Goal: Task Accomplishment & Management: Use online tool/utility

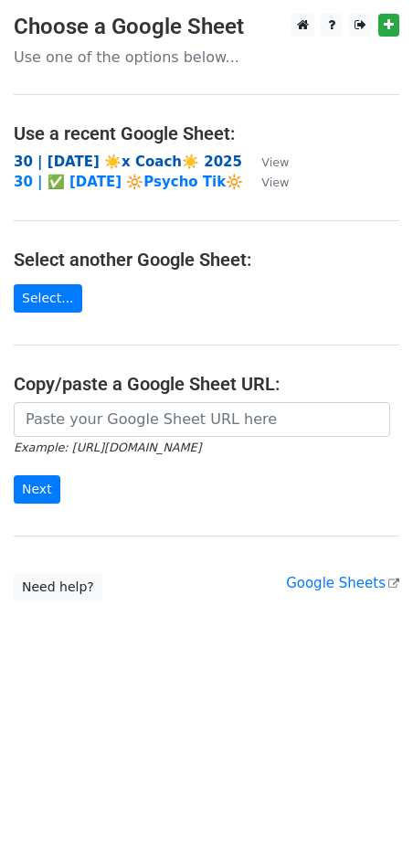
click at [80, 162] on strong "30 | SEP 19 ☀️x Coach☀️ 2025" at bounding box center [128, 162] width 228 height 16
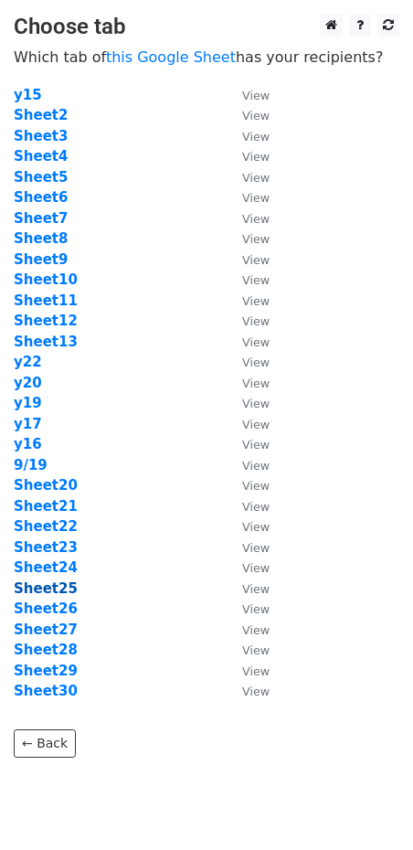
click at [64, 582] on strong "Sheet25" at bounding box center [46, 588] width 64 height 16
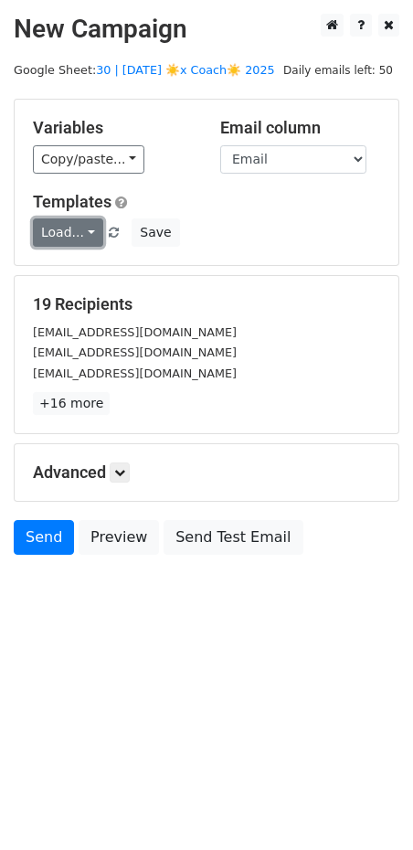
click at [69, 235] on link "Load..." at bounding box center [68, 232] width 70 height 28
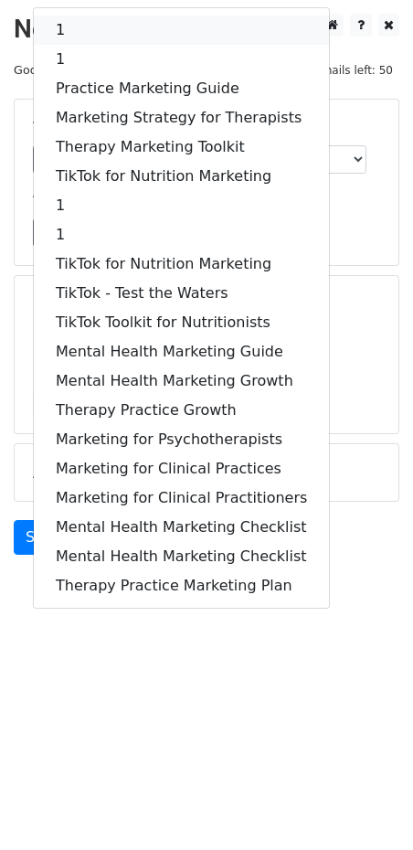
click at [124, 30] on link "1" at bounding box center [181, 30] width 295 height 29
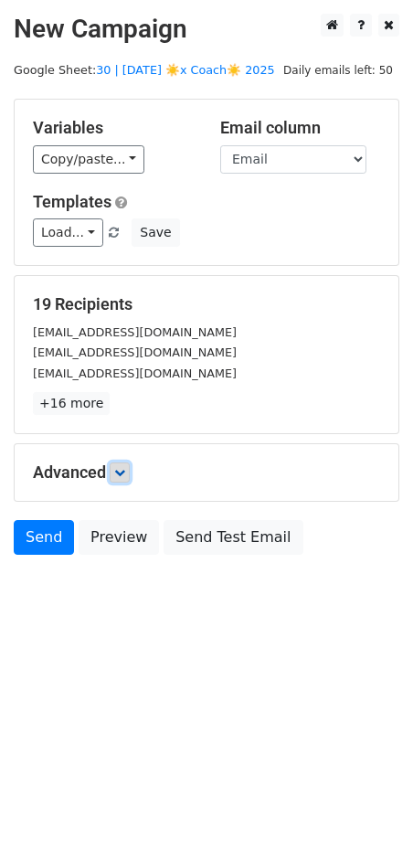
click at [125, 477] on link at bounding box center [120, 472] width 20 height 20
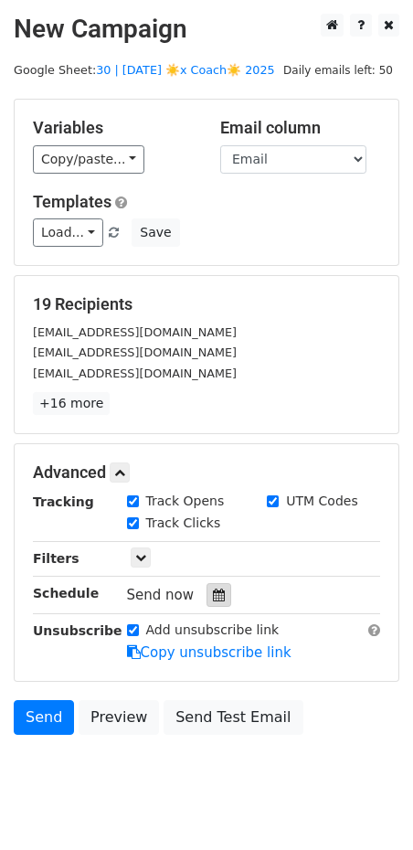
click at [213, 598] on icon at bounding box center [219, 595] width 12 height 13
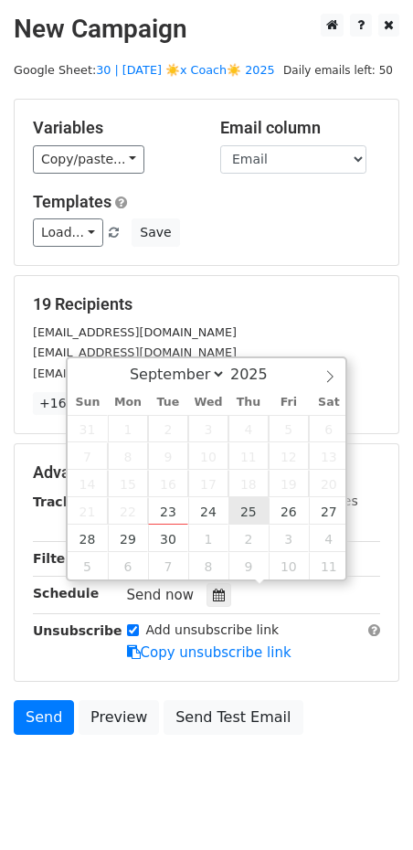
type input "2025-09-25 12:00"
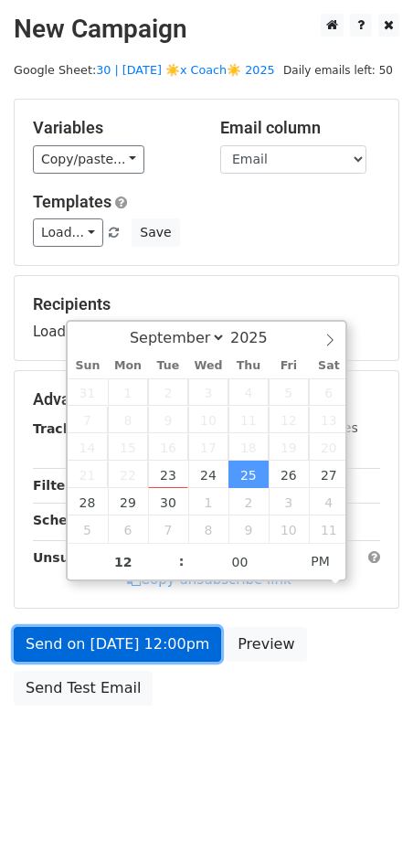
click at [143, 657] on form "Variables Copy/paste... {{Email}} Email column Email Templates Load... 1 1 Prac…" at bounding box center [207, 407] width 386 height 616
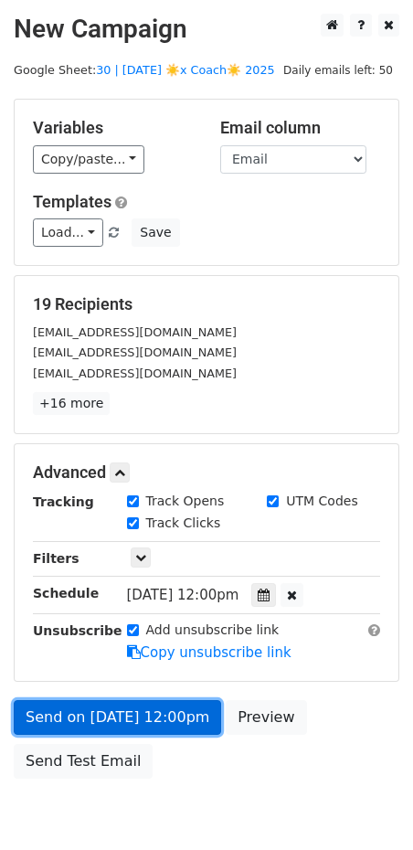
click at [71, 706] on link "Send on Sep 25 at 12:00pm" at bounding box center [117, 717] width 207 height 35
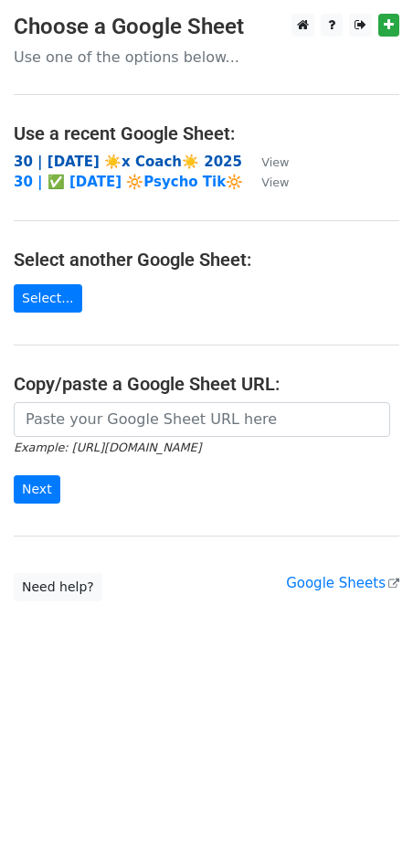
click at [138, 165] on strong "30 | SEP 19 ☀️x Coach☀️ 2025" at bounding box center [128, 162] width 228 height 16
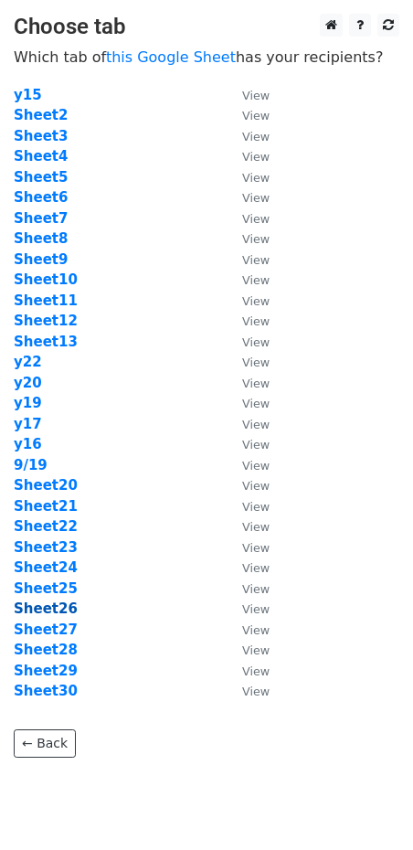
click at [56, 603] on strong "Sheet26" at bounding box center [46, 608] width 64 height 16
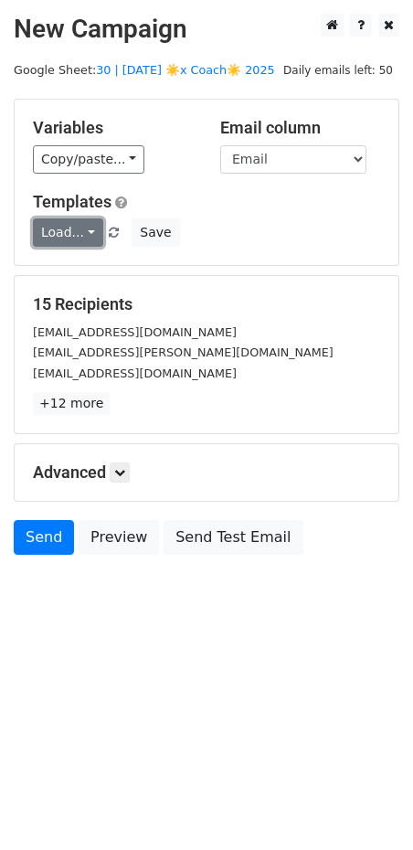
click at [61, 237] on link "Load..." at bounding box center [68, 232] width 70 height 28
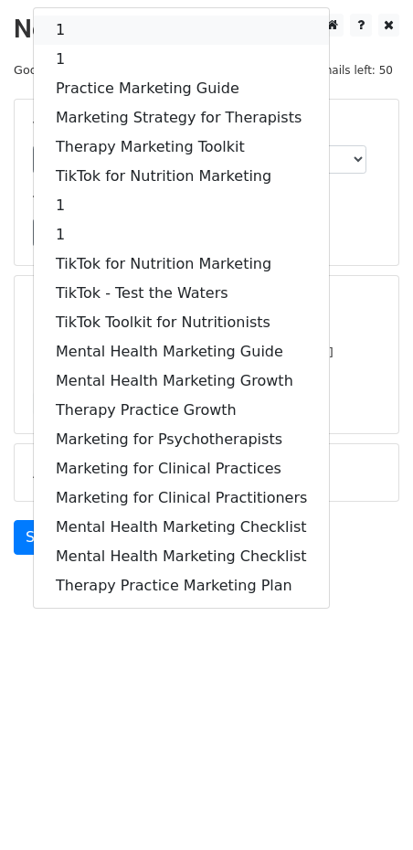
click at [94, 24] on link "1" at bounding box center [181, 30] width 295 height 29
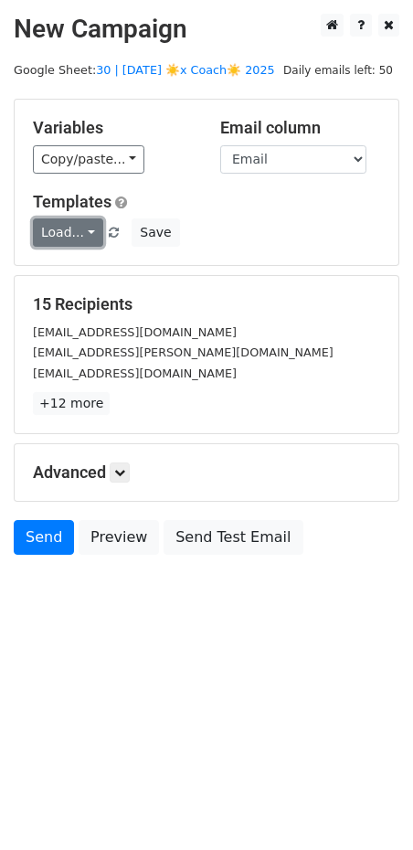
click at [70, 227] on link "Load..." at bounding box center [68, 232] width 70 height 28
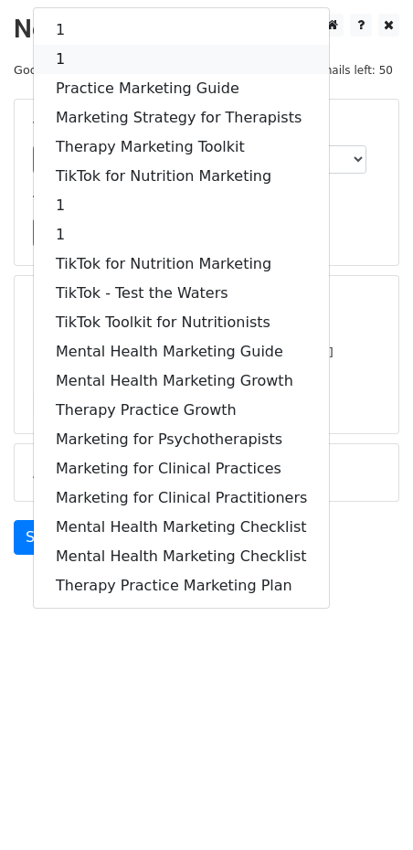
click at [112, 63] on link "1" at bounding box center [181, 59] width 295 height 29
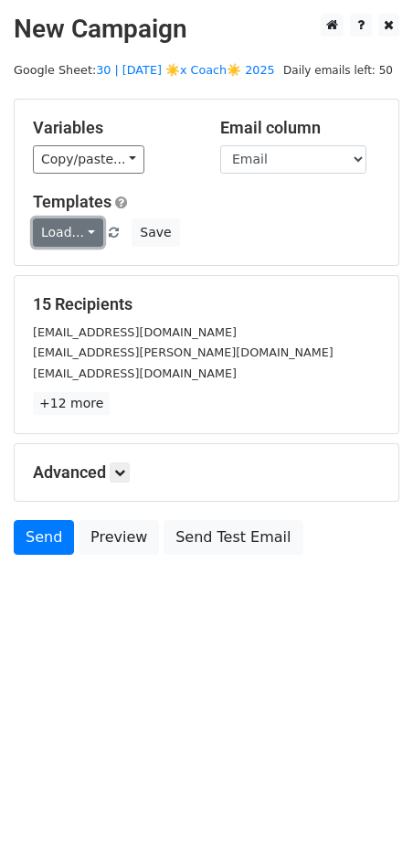
click at [79, 234] on link "Load..." at bounding box center [68, 232] width 70 height 28
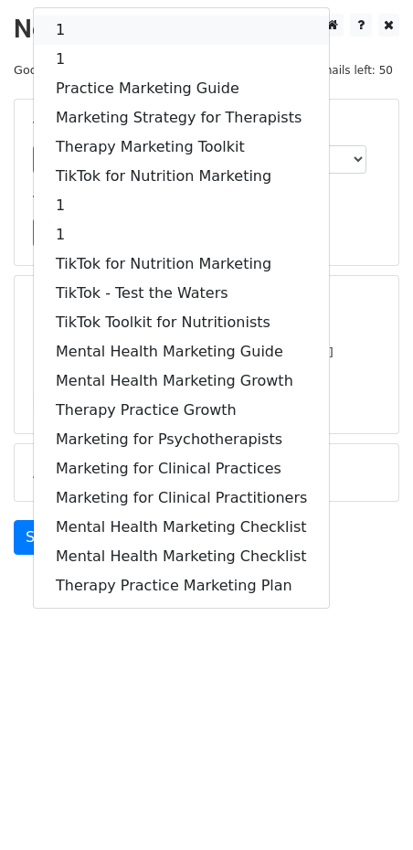
click at [97, 16] on link "1" at bounding box center [181, 30] width 295 height 29
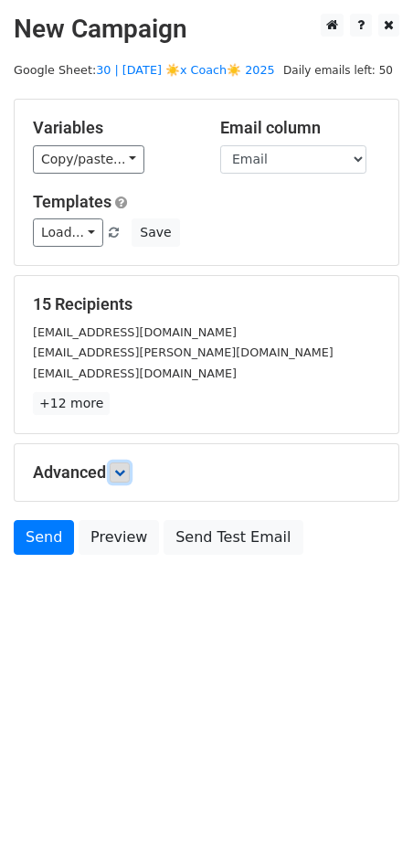
click at [120, 462] on link at bounding box center [120, 472] width 20 height 20
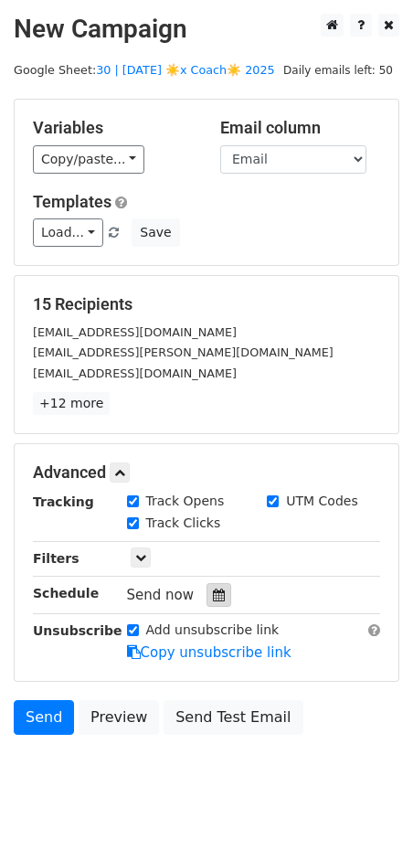
click at [214, 591] on icon at bounding box center [219, 595] width 12 height 13
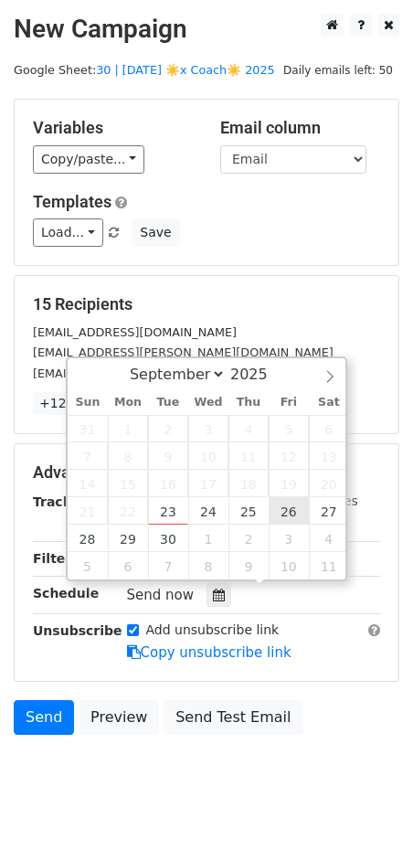
type input "2025-09-26 12:00"
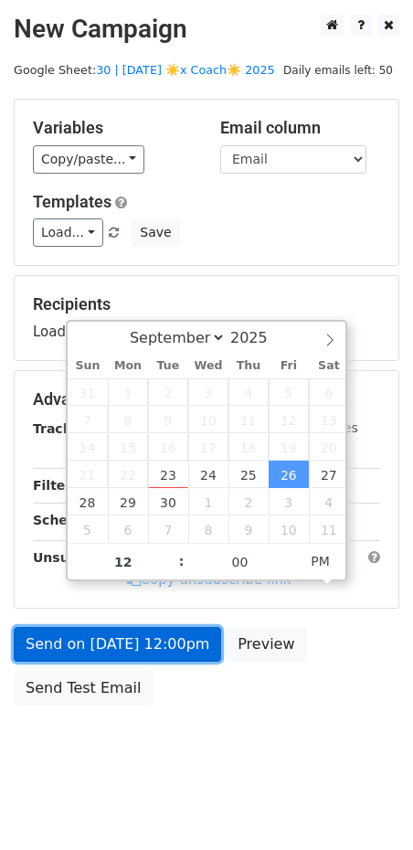
click at [169, 640] on link "Send on Sep 26 at 12:00pm" at bounding box center [117, 644] width 207 height 35
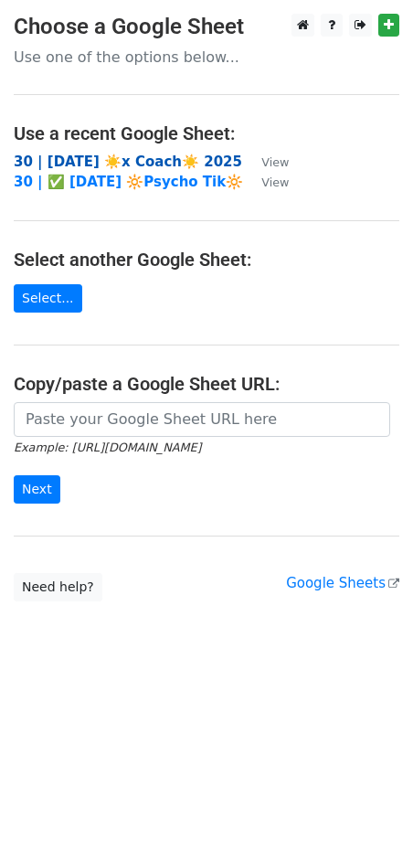
click at [163, 154] on strong "30 | [DATE] ☀️x Coach☀️ 2025" at bounding box center [128, 162] width 228 height 16
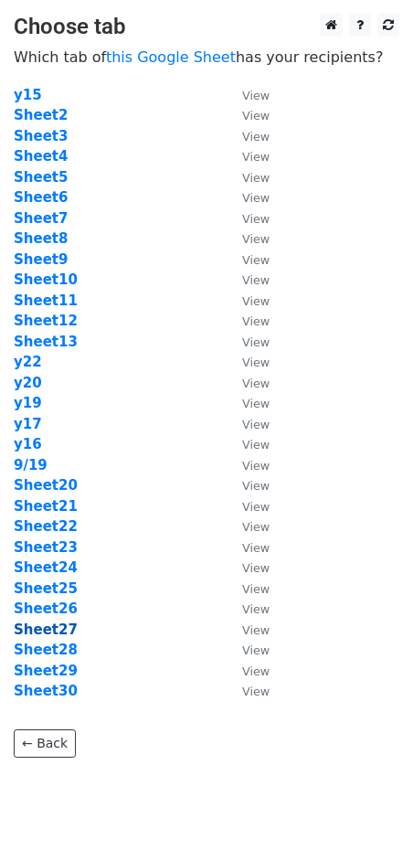
click at [51, 623] on strong "Sheet27" at bounding box center [46, 630] width 64 height 16
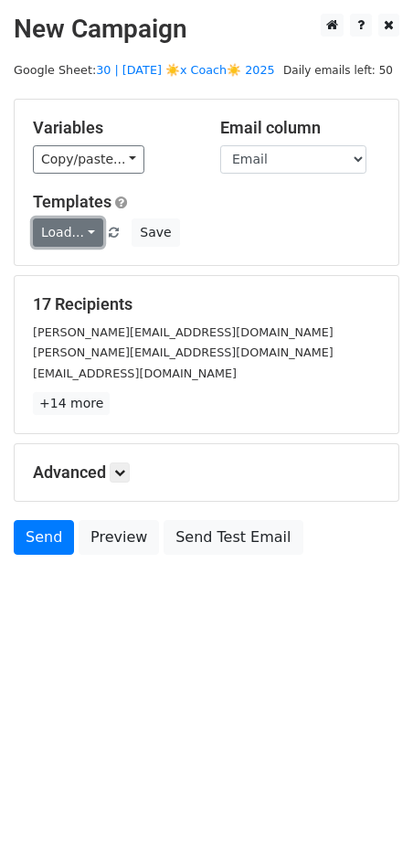
click at [62, 234] on link "Load..." at bounding box center [68, 232] width 70 height 28
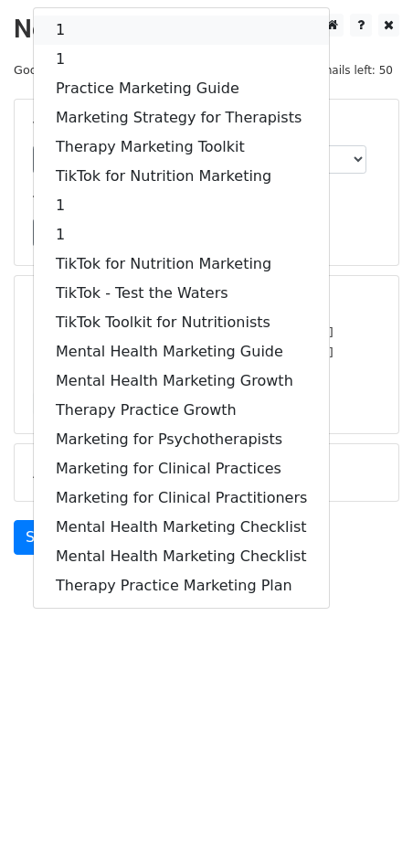
click at [124, 36] on link "1" at bounding box center [181, 30] width 295 height 29
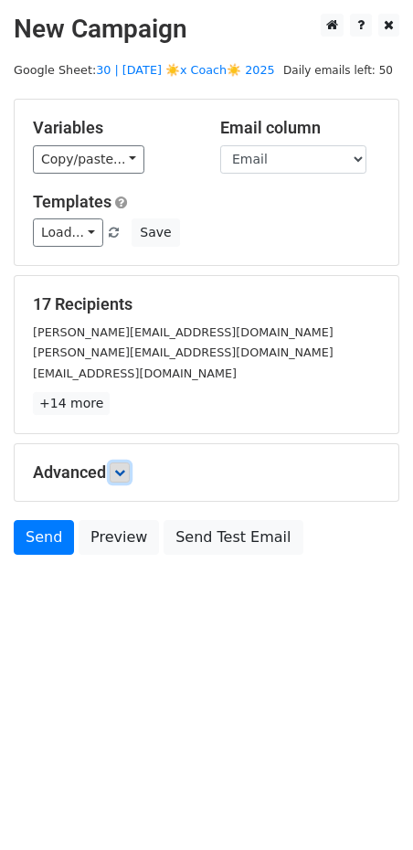
click at [121, 472] on icon at bounding box center [119, 472] width 11 height 11
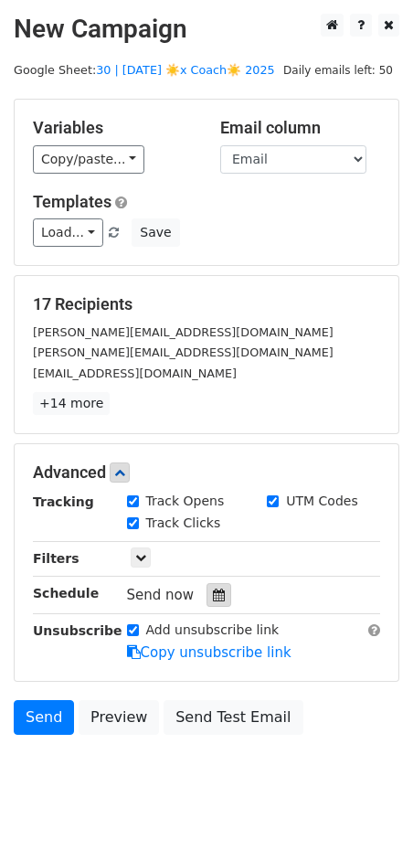
click at [214, 589] on icon at bounding box center [219, 595] width 12 height 13
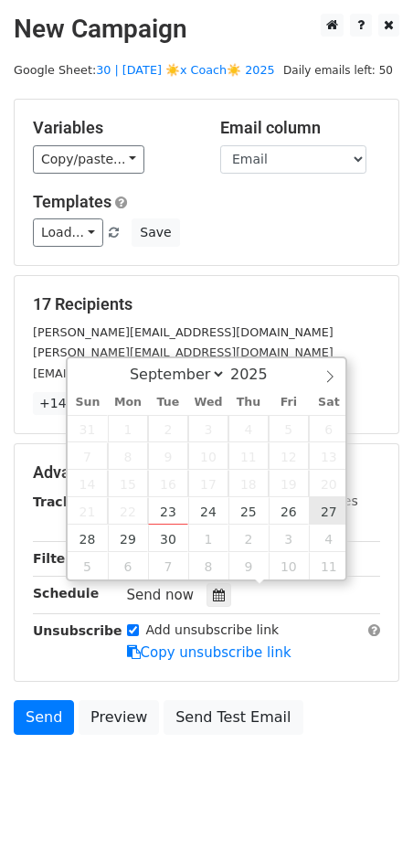
type input "2025-09-27 12:00"
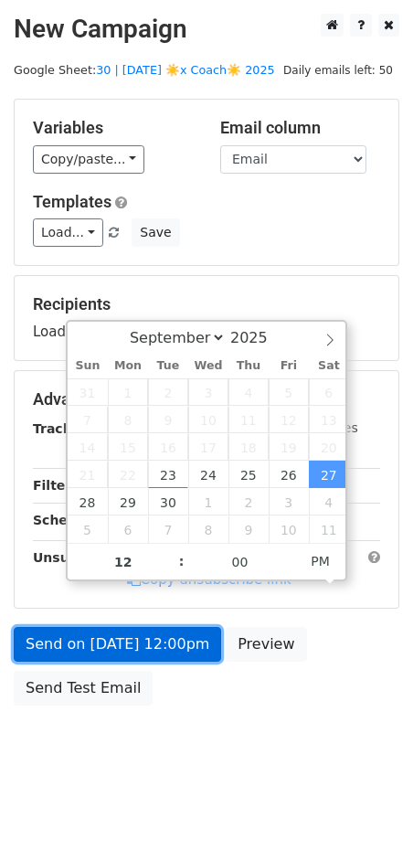
click at [160, 651] on link "Send on Sep 27 at 12:00pm" at bounding box center [117, 644] width 207 height 35
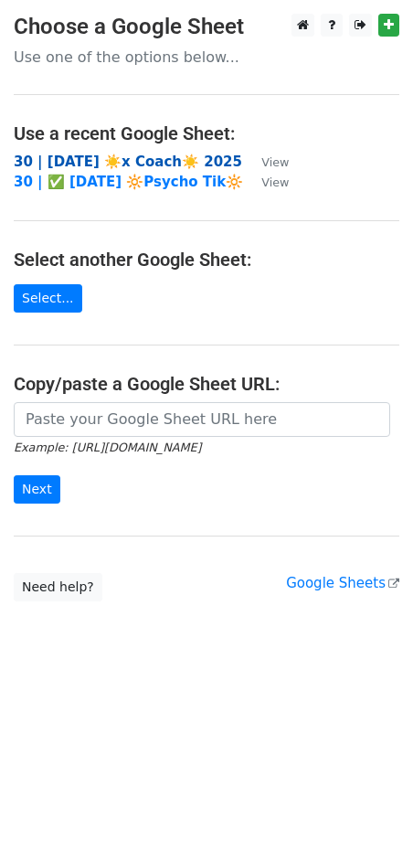
click at [155, 162] on strong "30 | [DATE] ☀️x Coach☀️ 2025" at bounding box center [128, 162] width 228 height 16
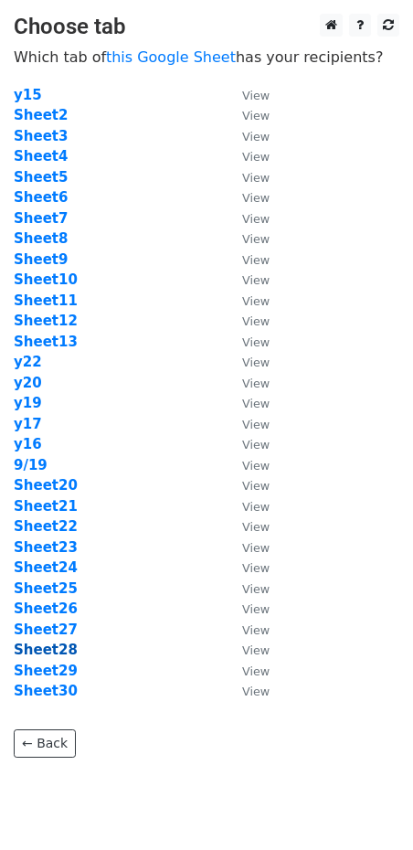
click at [39, 654] on strong "Sheet28" at bounding box center [46, 650] width 64 height 16
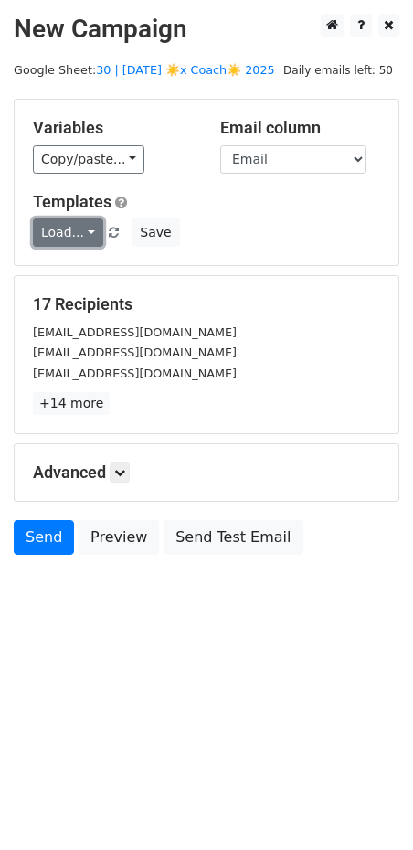
click at [51, 228] on link "Load..." at bounding box center [68, 232] width 70 height 28
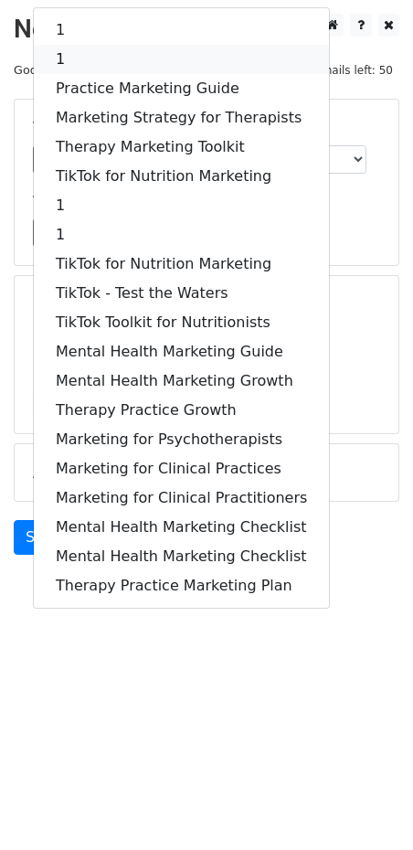
click at [165, 68] on link "1" at bounding box center [181, 59] width 295 height 29
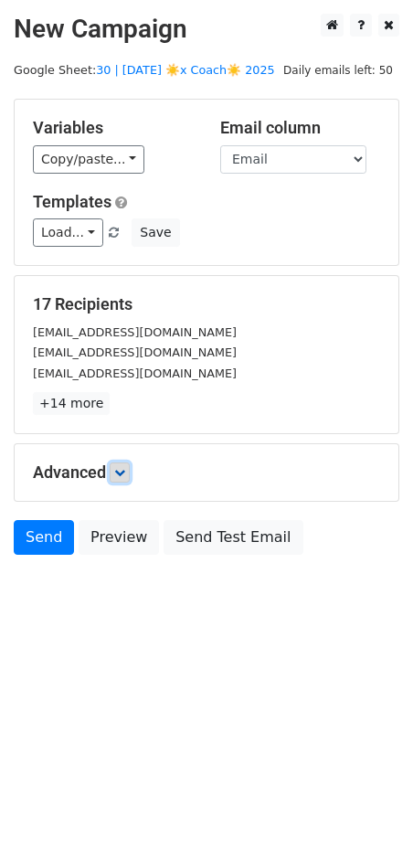
click at [122, 479] on link at bounding box center [120, 472] width 20 height 20
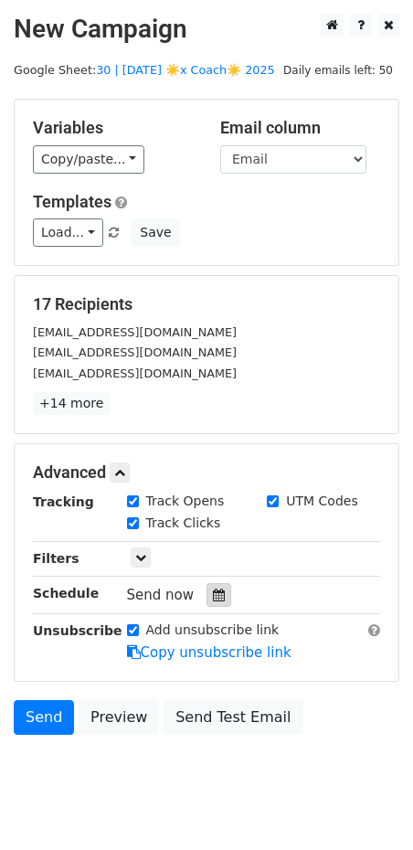
click at [213, 595] on icon at bounding box center [219, 595] width 12 height 13
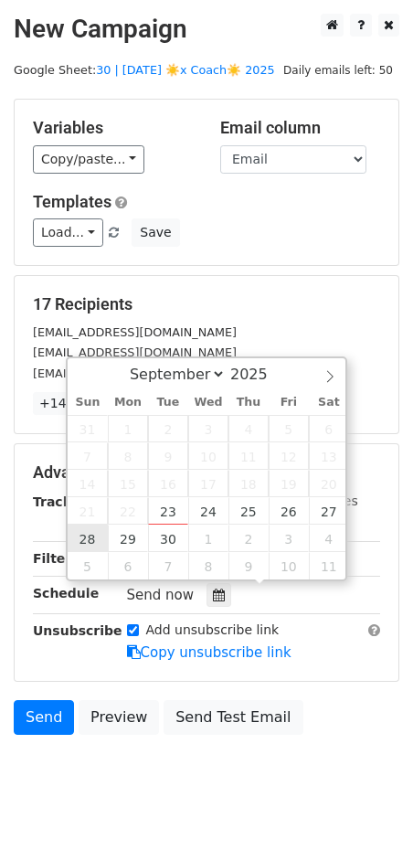
type input "[DATE] 12:00"
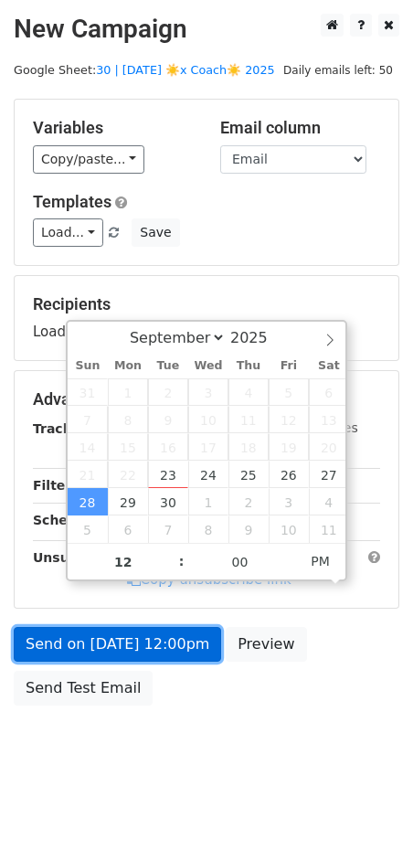
click at [97, 649] on link "Send on [DATE] 12:00pm" at bounding box center [117, 644] width 207 height 35
